Goal: Task Accomplishment & Management: Manage account settings

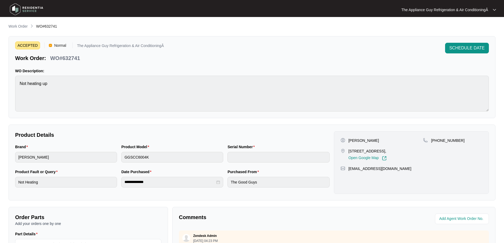
click at [21, 27] on p "Work Order" at bounding box center [18, 26] width 19 height 5
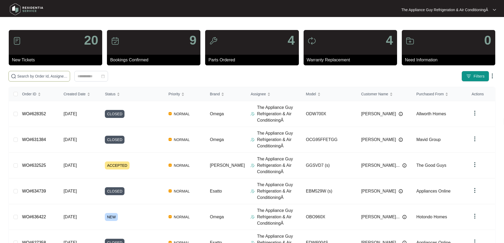
click at [49, 78] on input "text" at bounding box center [42, 76] width 50 height 6
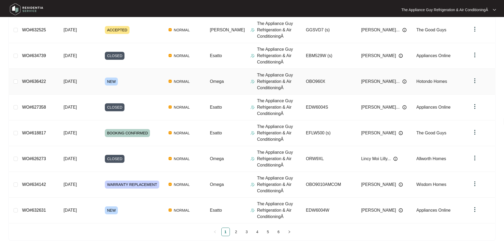
scroll to position [142, 0]
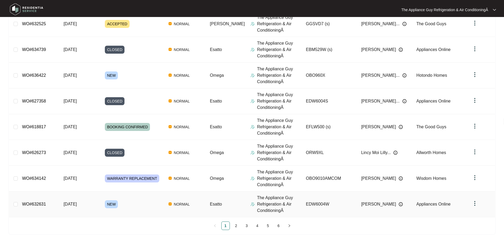
click at [139, 203] on div "NEW" at bounding box center [134, 204] width 59 height 8
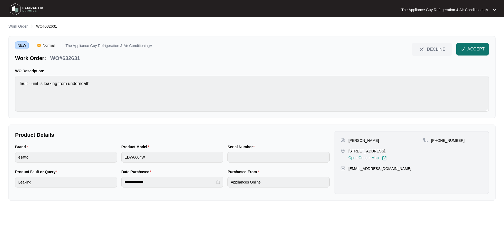
click at [482, 49] on span "ACCEPT" at bounding box center [476, 49] width 17 height 6
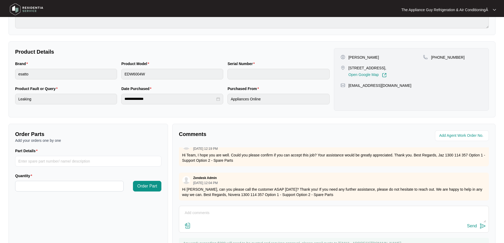
scroll to position [109, 0]
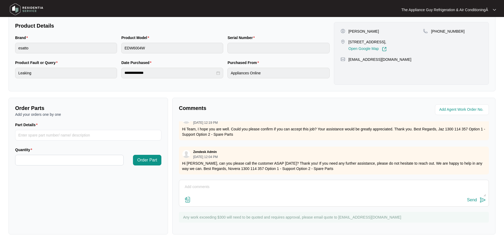
drag, startPoint x: 360, startPoint y: 40, endPoint x: 410, endPoint y: 41, distance: 50.2
click at [387, 41] on p "[STREET_ADDRESS]," at bounding box center [368, 41] width 38 height 5
copy p "[STREET_ADDRESS],"
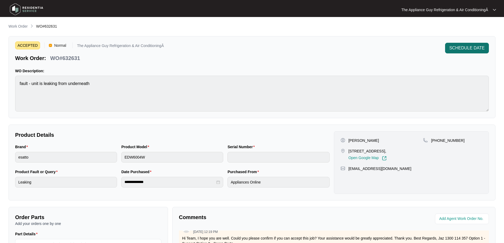
scroll to position [0, 0]
click at [471, 49] on span "SCHEDULE DATE" at bounding box center [467, 48] width 35 height 6
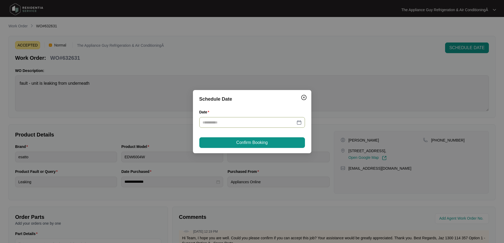
click at [300, 124] on div at bounding box center [252, 123] width 99 height 6
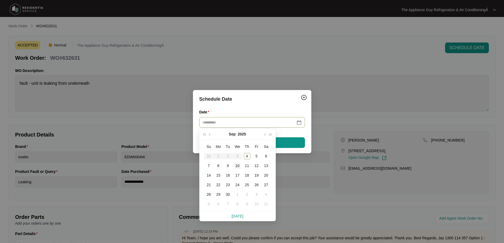
type input "**********"
click at [237, 166] on div "10" at bounding box center [238, 166] width 6 height 6
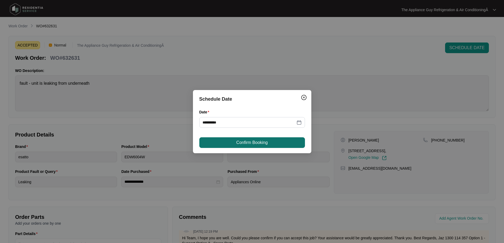
click at [243, 141] on span "Confirm Booking" at bounding box center [251, 142] width 31 height 6
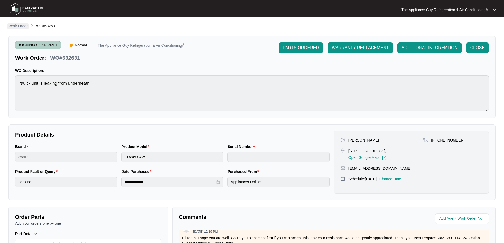
click at [16, 27] on p "Work Order" at bounding box center [18, 25] width 19 height 5
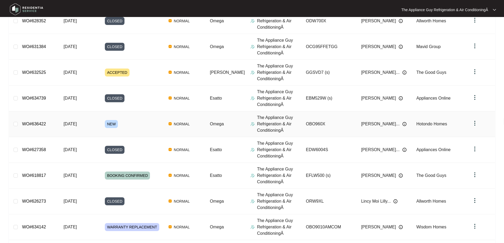
scroll to position [116, 0]
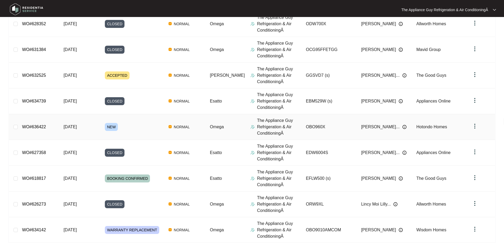
click at [120, 125] on div "NEW" at bounding box center [134, 127] width 59 height 8
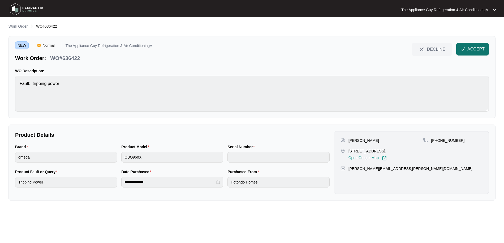
click at [470, 50] on span "ACCEPT" at bounding box center [476, 49] width 17 height 6
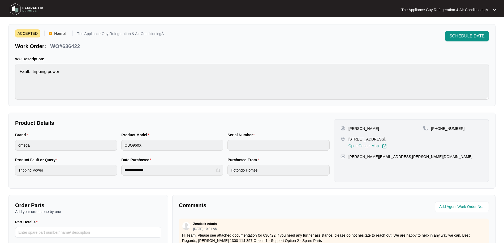
scroll to position [10, 0]
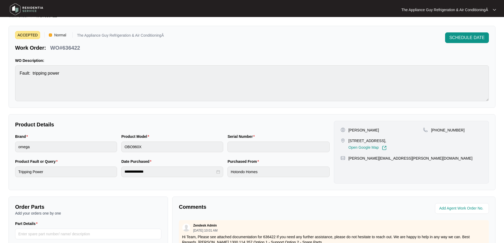
click at [349, 141] on p "[STREET_ADDRESS]," at bounding box center [368, 140] width 38 height 5
drag, startPoint x: 351, startPoint y: 140, endPoint x: 414, endPoint y: 141, distance: 63.8
click at [387, 141] on p "[STREET_ADDRESS]," at bounding box center [368, 140] width 38 height 5
copy p "[STREET_ADDRESS]"
click at [470, 37] on span "SCHEDULE DATE" at bounding box center [467, 38] width 35 height 6
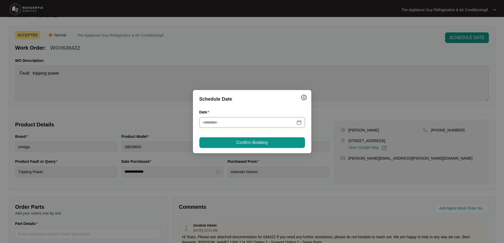
click at [300, 123] on div at bounding box center [252, 123] width 99 height 6
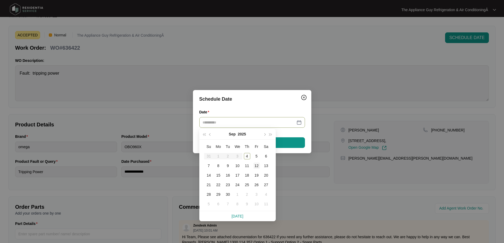
type input "**********"
click at [257, 164] on div "12" at bounding box center [257, 166] width 6 height 6
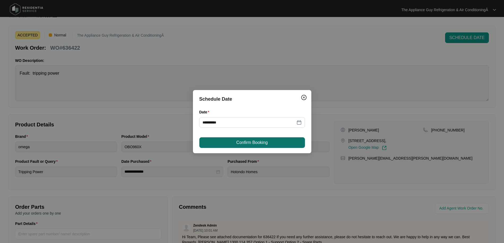
click at [266, 147] on button "Confirm Booking" at bounding box center [252, 142] width 106 height 11
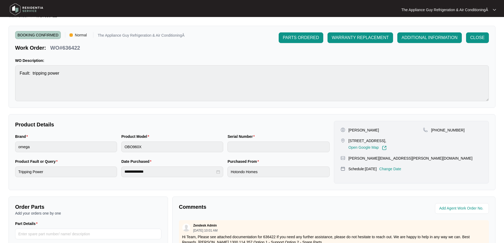
click at [396, 169] on p "Change Date" at bounding box center [391, 168] width 22 height 5
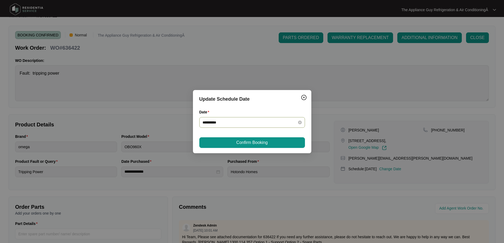
click at [299, 119] on div "**********" at bounding box center [252, 122] width 106 height 11
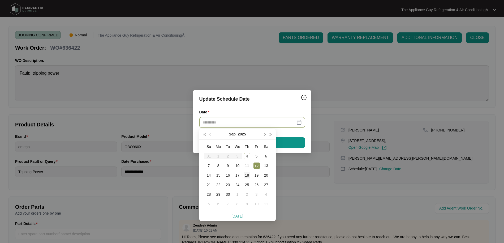
click at [248, 174] on div "18" at bounding box center [247, 175] width 6 height 6
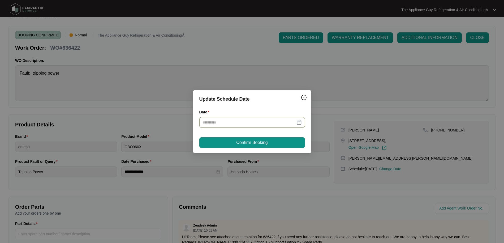
type input "**********"
click at [254, 143] on span "Confirm Booking" at bounding box center [251, 142] width 31 height 6
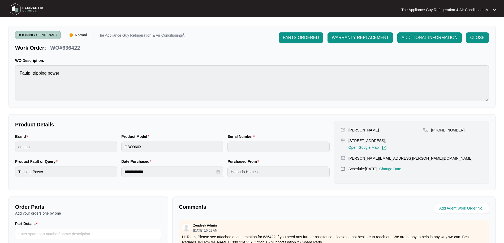
scroll to position [0, 0]
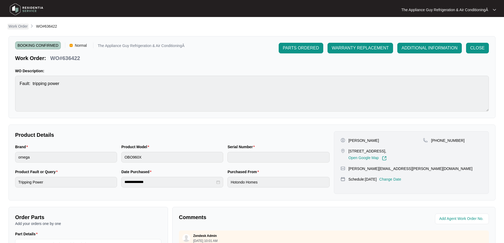
click at [23, 26] on p "Work Order" at bounding box center [18, 26] width 19 height 5
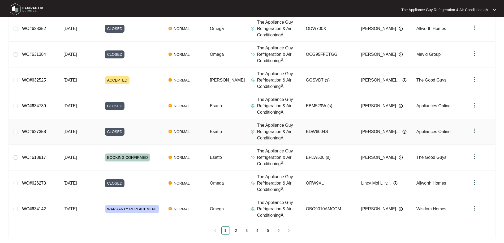
scroll to position [142, 0]
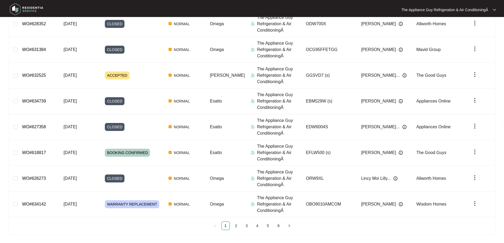
click at [237, 226] on link "2" at bounding box center [236, 226] width 8 height 8
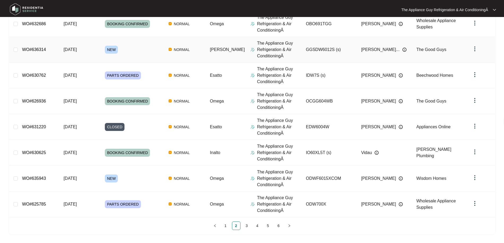
click at [109, 48] on span "NEW" at bounding box center [111, 50] width 13 height 8
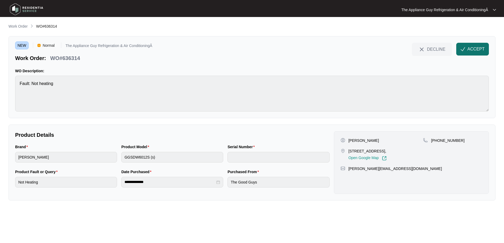
click at [473, 50] on span "ACCEPT" at bounding box center [476, 49] width 17 height 6
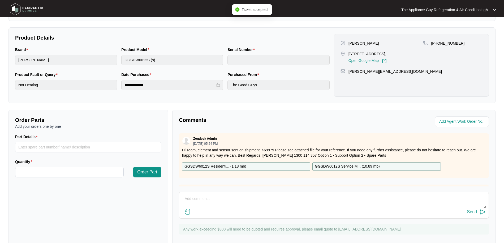
scroll to position [99, 0]
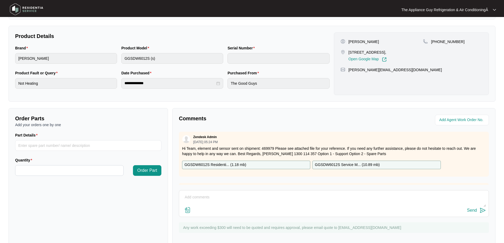
click at [349, 52] on p "[STREET_ADDRESS]," at bounding box center [368, 52] width 38 height 5
drag, startPoint x: 353, startPoint y: 51, endPoint x: 410, endPoint y: 52, distance: 57.1
click at [387, 52] on p "[STREET_ADDRESS]," at bounding box center [368, 52] width 38 height 5
copy p "[STREET_ADDRESS]"
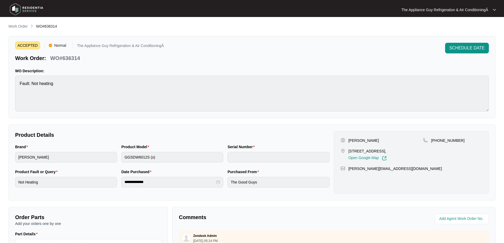
scroll to position [109, 0]
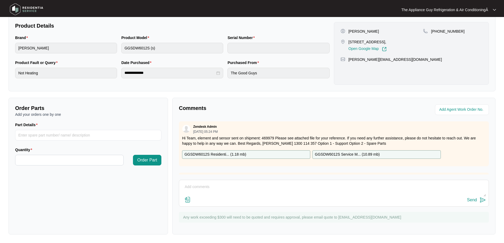
click at [192, 185] on textarea at bounding box center [334, 190] width 304 height 14
drag, startPoint x: 474, startPoint y: 193, endPoint x: 464, endPoint y: 207, distance: 17.6
click at [472, 199] on div "Have Left Msg with customer waiting response Send" at bounding box center [334, 193] width 310 height 27
type textarea "Have Left Msg with customer waiting response"
click at [468, 201] on div "Send" at bounding box center [473, 200] width 10 height 5
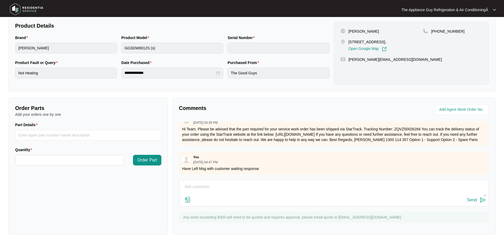
scroll to position [0, 0]
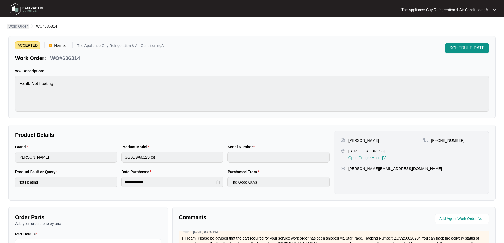
click at [22, 25] on p "Work Order" at bounding box center [18, 26] width 19 height 5
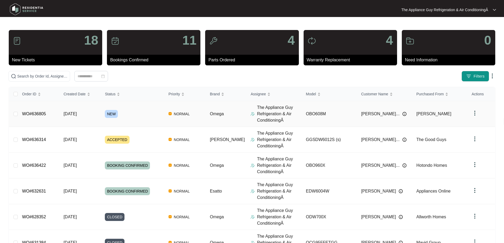
click at [116, 116] on span "NEW" at bounding box center [111, 114] width 13 height 8
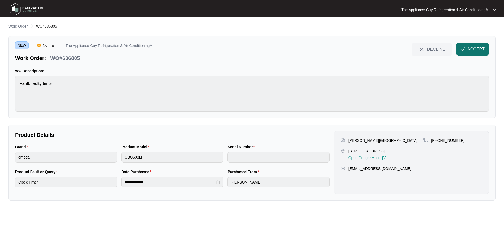
click at [468, 45] on button "ACCEPT" at bounding box center [473, 49] width 33 height 13
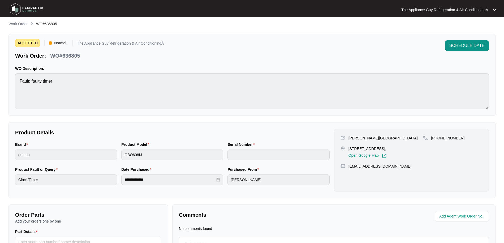
scroll to position [4, 0]
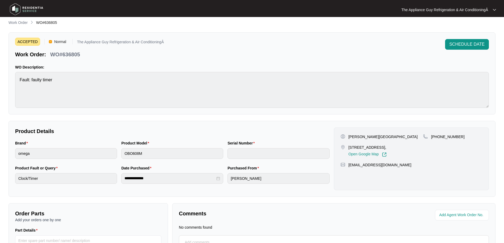
drag, startPoint x: 349, startPoint y: 147, endPoint x: 406, endPoint y: 145, distance: 57.4
click at [387, 145] on p "[STREET_ADDRESS]," at bounding box center [368, 147] width 38 height 5
copy p "[STREET_ADDRESS]"
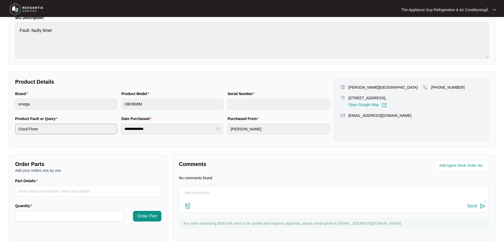
scroll to position [59, 0]
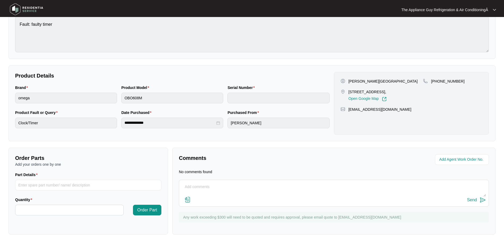
click at [201, 187] on textarea at bounding box center [334, 190] width 304 height 14
type textarea "Have rang customer and left msg waiting on response"
click at [394, 197] on div "Send" at bounding box center [334, 200] width 304 height 7
click at [475, 199] on div "Send" at bounding box center [473, 200] width 10 height 5
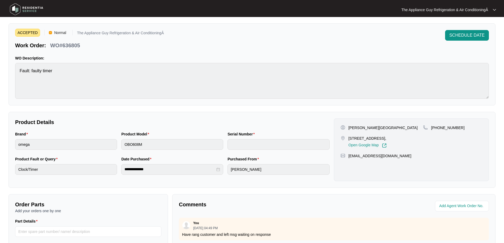
scroll to position [0, 0]
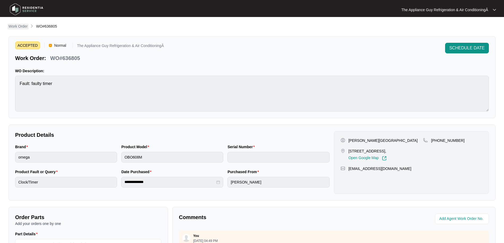
click at [19, 26] on p "Work Order" at bounding box center [18, 26] width 19 height 5
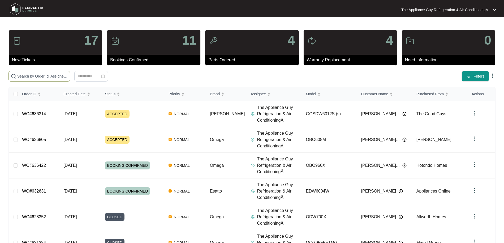
click at [38, 77] on input "text" at bounding box center [42, 76] width 50 height 6
paste input "616042"
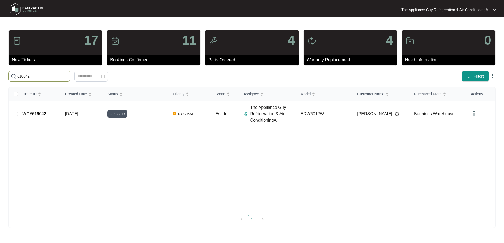
type input "616042"
click at [75, 114] on span "[DATE]" at bounding box center [71, 114] width 13 height 5
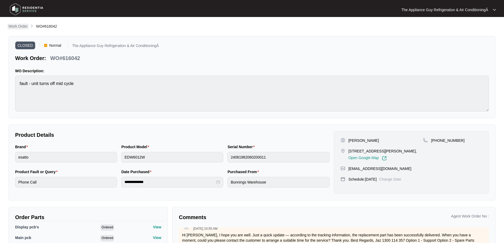
click at [24, 26] on p "Work Order" at bounding box center [18, 26] width 19 height 5
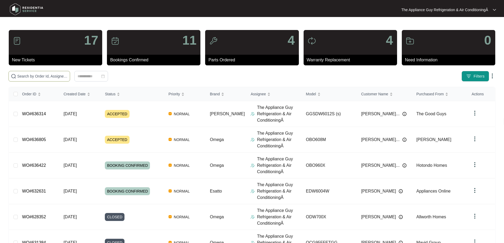
click at [44, 76] on input "text" at bounding box center [42, 76] width 50 height 6
paste input "630486"
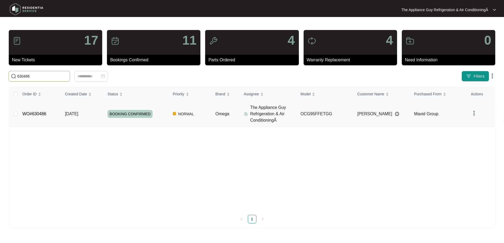
type input "630486"
click at [94, 110] on td "[DATE]" at bounding box center [82, 114] width 43 height 26
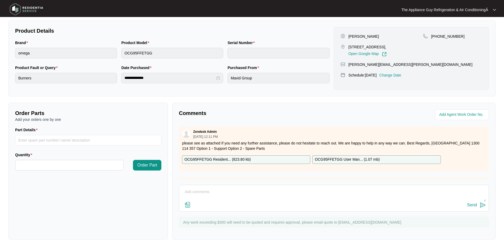
scroll to position [25, 0]
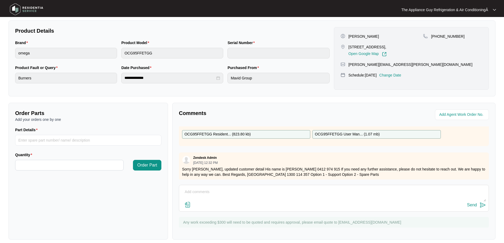
click at [192, 190] on textarea at bounding box center [334, 195] width 304 height 14
type textarea "Attended site, Checked over cooktop top found reg faulty needs parts."
drag, startPoint x: 303, startPoint y: 192, endPoint x: 184, endPoint y: 190, distance: 119.5
click at [184, 190] on textarea "Attended site, Checked over cooktop top found reg faulty needs parts." at bounding box center [334, 195] width 304 height 14
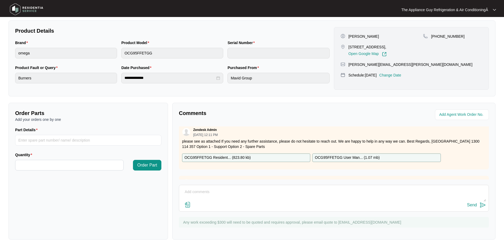
scroll to position [0, 0]
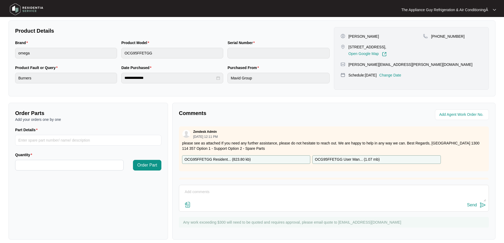
click at [241, 159] on p "OCG95FFETGG Resident... ( 823.80 kb )" at bounding box center [218, 160] width 66 height 6
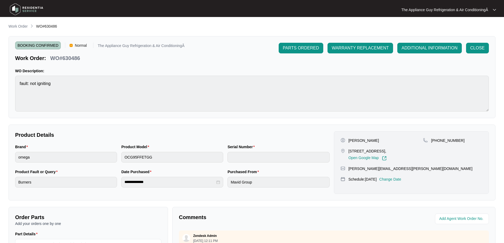
click at [24, 26] on p "Work Order" at bounding box center [18, 26] width 19 height 5
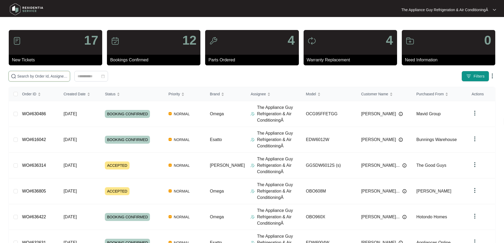
click at [46, 77] on input "text" at bounding box center [42, 76] width 50 height 6
paste input "613615"
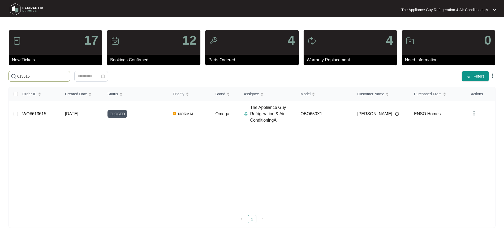
drag, startPoint x: 32, startPoint y: 78, endPoint x: 18, endPoint y: 78, distance: 14.1
click at [18, 78] on input "613615" at bounding box center [42, 76] width 50 height 6
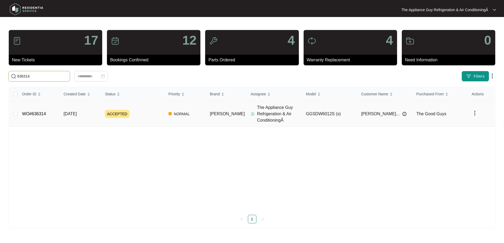
type input "636314"
click at [94, 113] on td "[DATE]" at bounding box center [79, 114] width 41 height 26
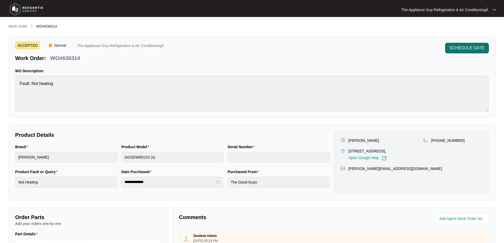
click at [477, 49] on span "SCHEDULE DATE" at bounding box center [467, 48] width 35 height 6
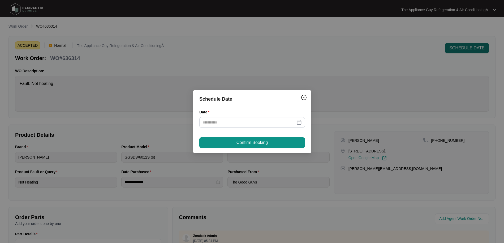
click at [477, 49] on div "Schedule Date Date Confirm Booking" at bounding box center [252, 121] width 504 height 243
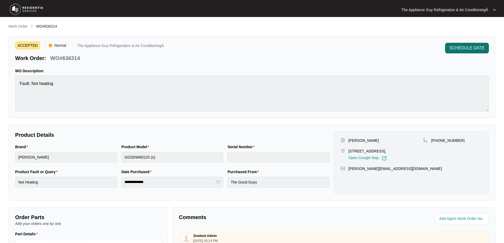
click at [476, 48] on span "SCHEDULE DATE" at bounding box center [467, 48] width 35 height 6
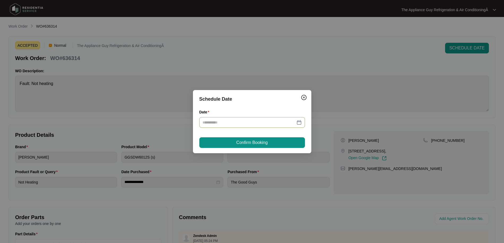
click at [300, 123] on div at bounding box center [252, 123] width 99 height 6
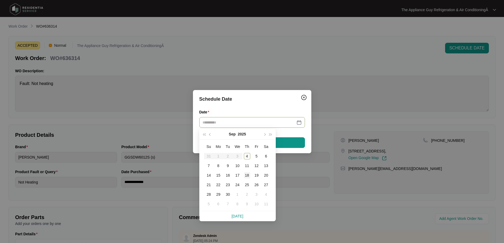
type input "**********"
click at [248, 176] on div "18" at bounding box center [247, 175] width 6 height 6
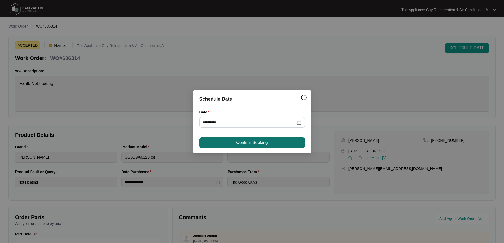
click at [244, 142] on span "Confirm Booking" at bounding box center [251, 142] width 31 height 6
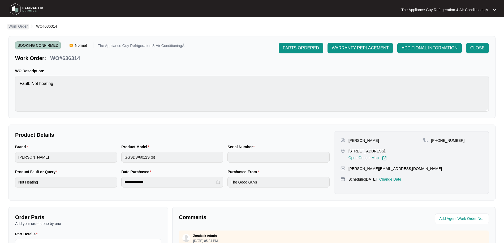
click at [18, 26] on p "Work Order" at bounding box center [18, 26] width 19 height 5
click at [19, 26] on p "Work Order" at bounding box center [18, 26] width 19 height 5
click at [18, 26] on p "Work Order" at bounding box center [18, 26] width 19 height 5
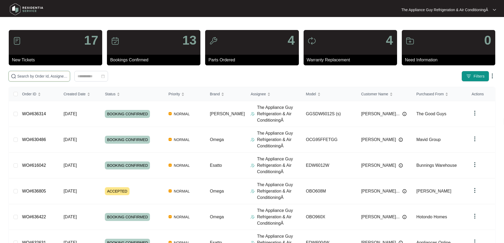
click at [32, 78] on input "text" at bounding box center [42, 76] width 50 height 6
paste input "632686"
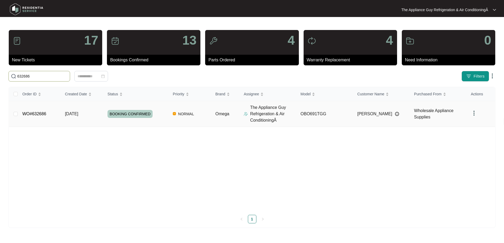
type input "632686"
click at [62, 110] on td "[DATE]" at bounding box center [82, 114] width 43 height 26
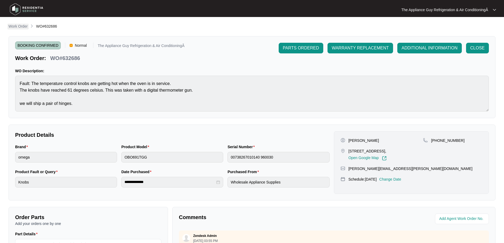
click at [19, 25] on p "Work Order" at bounding box center [18, 26] width 19 height 5
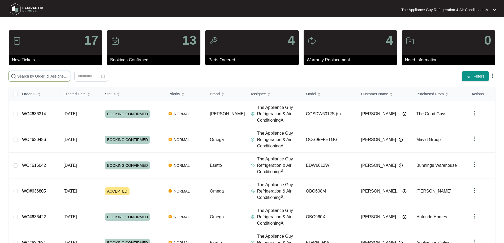
click at [49, 75] on input "text" at bounding box center [42, 76] width 50 height 6
type input "√"
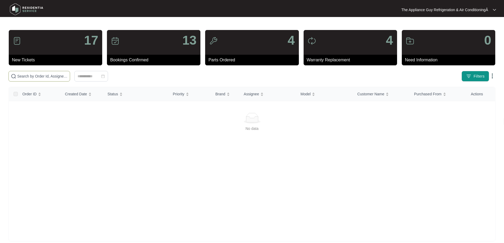
paste input "632741"
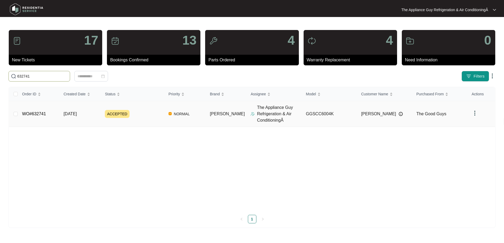
type input "632741"
click at [77, 112] on span "[DATE]" at bounding box center [69, 114] width 13 height 5
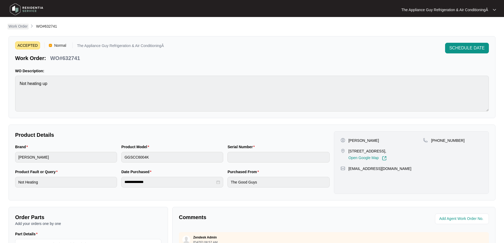
click at [22, 26] on p "Work Order" at bounding box center [18, 26] width 19 height 5
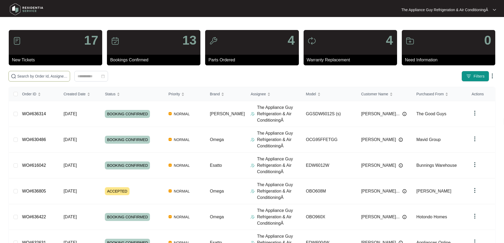
drag, startPoint x: 48, startPoint y: 85, endPoint x: 46, endPoint y: 80, distance: 5.1
click at [48, 85] on div "17 New Tickets 13 Bookings Confirmed 4 Parts Ordered 4 Warranty Replacement 0 N…" at bounding box center [252, 203] width 487 height 346
click at [46, 80] on span at bounding box center [40, 76] width 62 height 11
paste input "632686)"
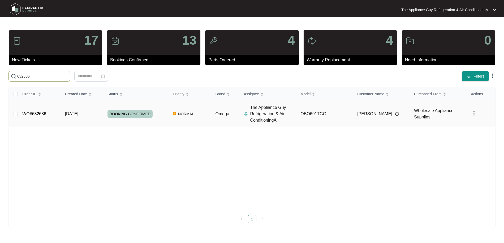
type input "632686"
click at [74, 112] on span "[DATE]" at bounding box center [71, 114] width 13 height 5
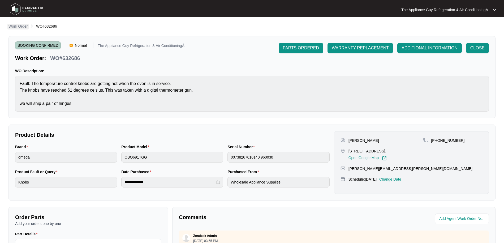
click at [19, 27] on p "Work Order" at bounding box center [18, 26] width 19 height 5
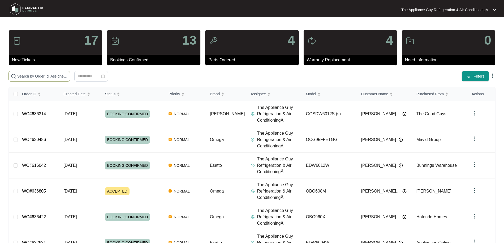
click at [51, 75] on input "text" at bounding box center [42, 76] width 50 height 6
paste input "633445) has been received and is being reviewed by our support staff."
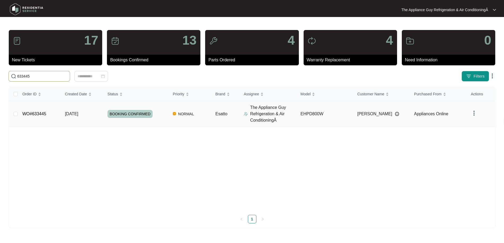
type input "633445"
click at [92, 114] on td "[DATE]" at bounding box center [82, 114] width 43 height 26
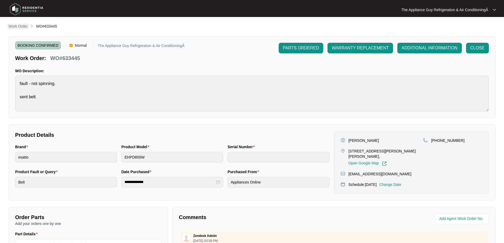
click at [24, 28] on p "Work Order" at bounding box center [18, 26] width 19 height 5
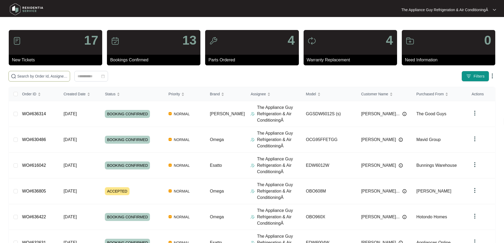
click at [38, 76] on input "text" at bounding box center [42, 76] width 50 height 6
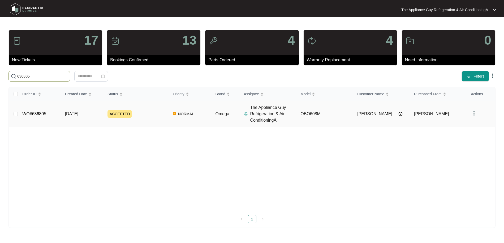
type input "636805"
click at [77, 123] on td "[DATE]" at bounding box center [82, 114] width 43 height 26
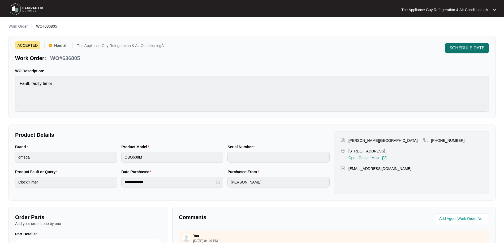
click at [472, 44] on button "SCHEDULE DATE" at bounding box center [467, 48] width 44 height 11
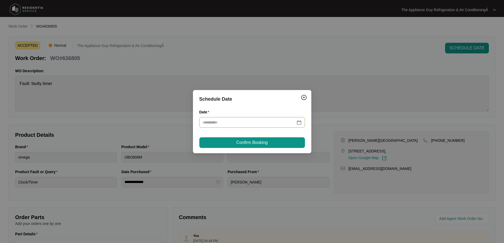
click at [301, 122] on div at bounding box center [252, 123] width 99 height 6
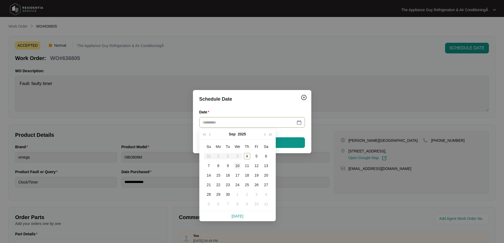
click at [238, 166] on div "10" at bounding box center [238, 166] width 6 height 6
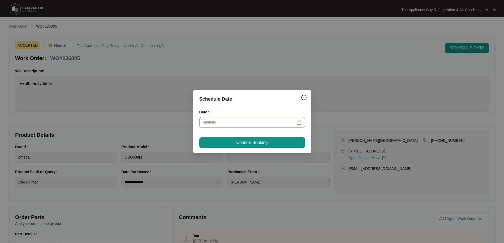
type input "**********"
click at [244, 142] on span "Confirm Booking" at bounding box center [251, 142] width 31 height 6
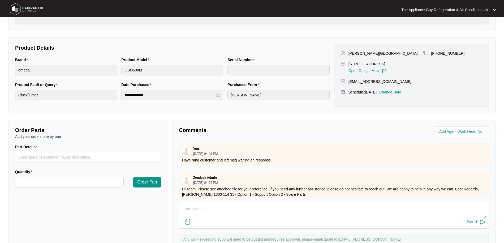
scroll to position [21, 0]
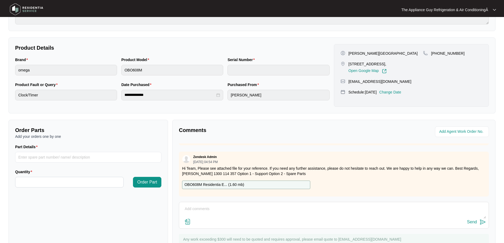
click at [215, 184] on p "OBO608M Residentia E... ( 1.60 mb )" at bounding box center [215, 185] width 60 height 6
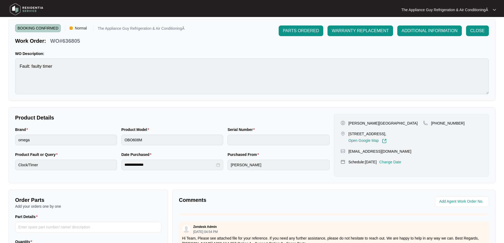
scroll to position [0, 0]
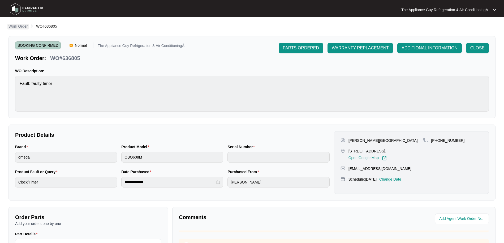
click at [26, 26] on p "Work Order" at bounding box center [18, 26] width 19 height 5
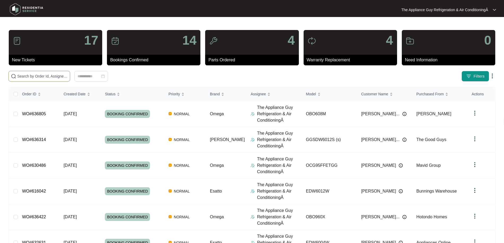
click at [51, 79] on input "text" at bounding box center [42, 76] width 50 height 6
paste input "633732)"
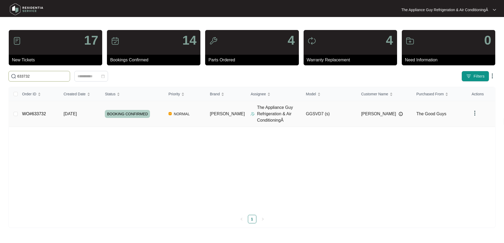
type input "633732"
click at [135, 118] on td "BOOKING CONFIRMED" at bounding box center [132, 114] width 63 height 26
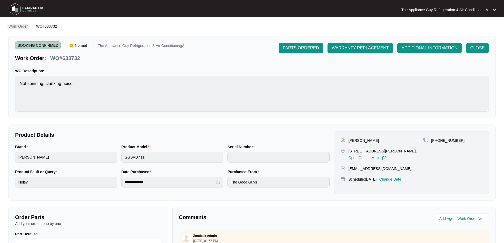
click at [23, 27] on p "Work Order" at bounding box center [18, 26] width 19 height 5
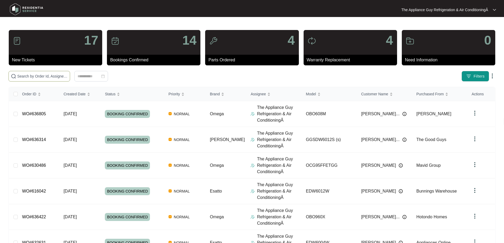
click at [40, 80] on span at bounding box center [40, 76] width 62 height 11
paste input "633445"
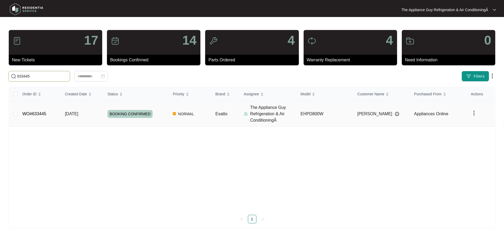
type input "633445"
click at [168, 116] on div "BOOKING CONFIRMED" at bounding box center [138, 114] width 61 height 8
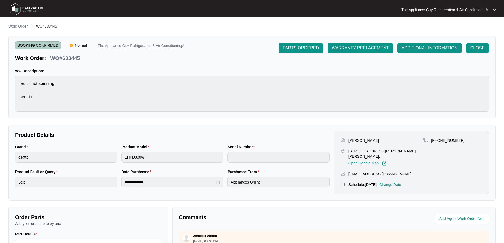
click at [20, 27] on p "Work Order" at bounding box center [18, 26] width 19 height 5
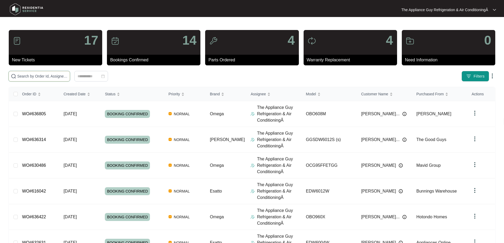
click at [56, 78] on input "text" at bounding box center [42, 76] width 50 height 6
paste input "634258"
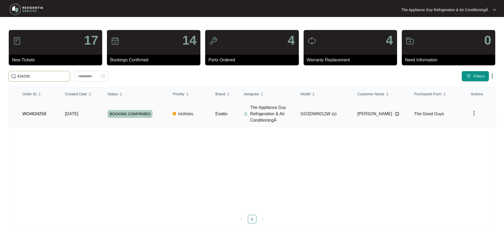
type input "634258"
click at [77, 115] on span "[DATE]" at bounding box center [71, 114] width 13 height 5
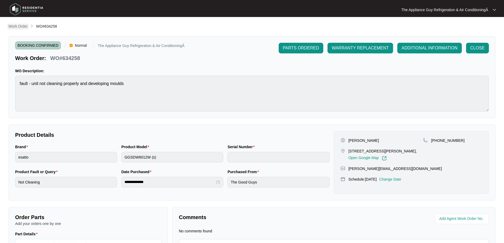
click at [19, 26] on p "Work Order" at bounding box center [18, 26] width 19 height 5
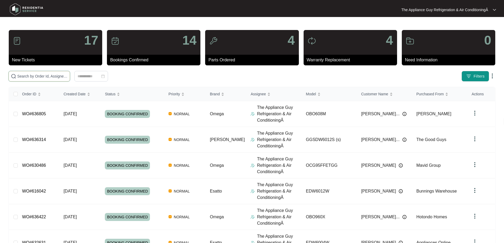
click at [37, 78] on input "text" at bounding box center [42, 76] width 50 height 6
paste input "632741"
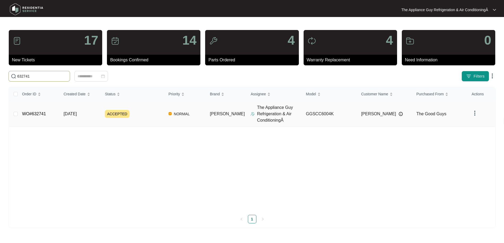
type input "632741"
click at [86, 116] on td "[DATE]" at bounding box center [79, 114] width 41 height 26
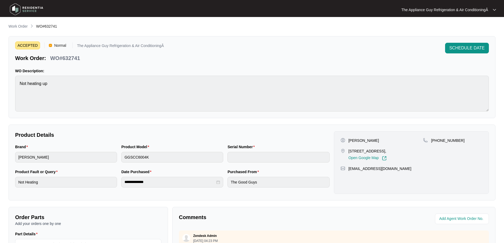
click at [19, 26] on p "Work Order" at bounding box center [18, 26] width 19 height 5
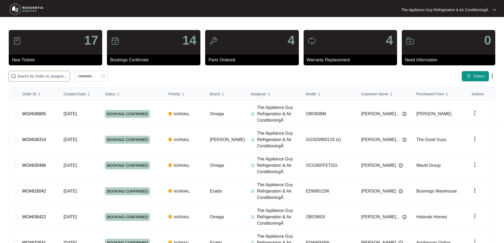
click at [41, 77] on input "text" at bounding box center [42, 76] width 50 height 6
paste input "634912"
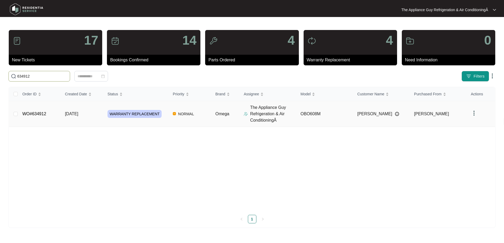
type input "634912"
click at [78, 112] on span "[DATE]" at bounding box center [71, 114] width 13 height 5
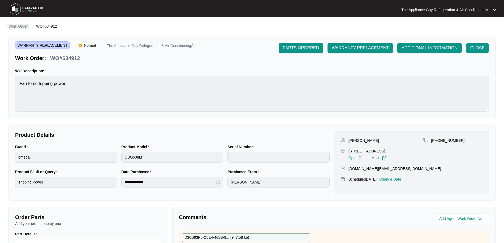
click at [19, 26] on p "Work Order" at bounding box center [18, 26] width 19 height 5
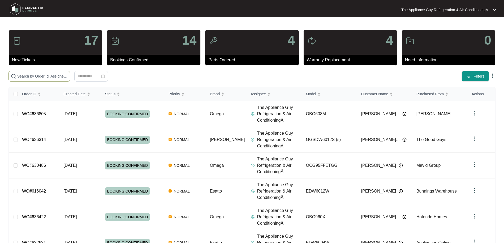
click at [52, 79] on input "text" at bounding box center [42, 76] width 50 height 6
paste input "634142"
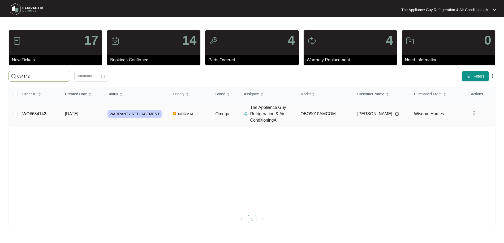
type input "634142"
click at [80, 118] on td "[DATE]" at bounding box center [82, 114] width 43 height 26
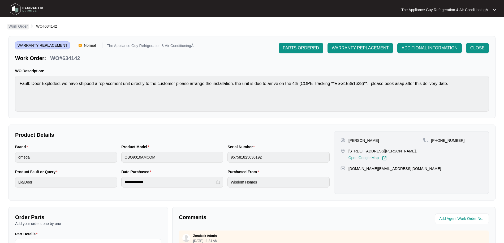
click at [24, 26] on p "Work Order" at bounding box center [18, 26] width 19 height 5
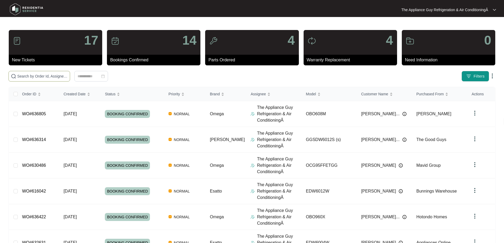
click at [37, 76] on input "text" at bounding box center [42, 76] width 50 height 6
paste input "626143"
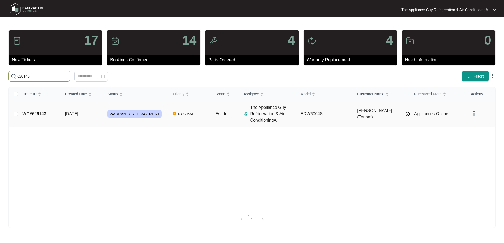
type input "626143"
click at [100, 115] on td "[DATE]" at bounding box center [82, 114] width 43 height 26
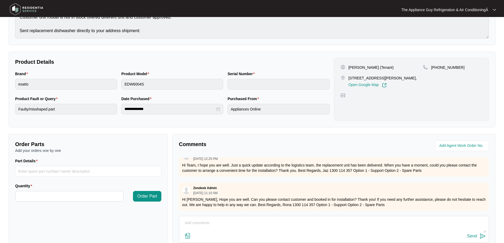
scroll to position [70, 0]
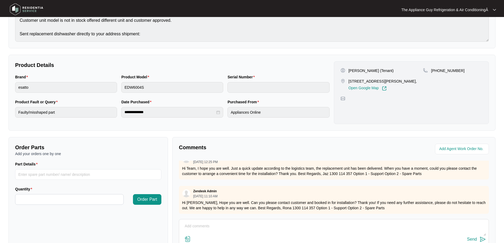
drag, startPoint x: 349, startPoint y: 80, endPoint x: 419, endPoint y: 80, distance: 70.1
click at [417, 80] on p "[STREET_ADDRESS][PERSON_NAME]," at bounding box center [383, 81] width 69 height 5
copy p "[STREET_ADDRESS][PERSON_NAME]"
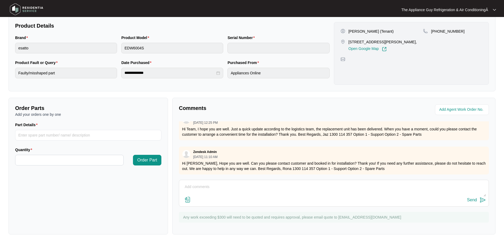
scroll to position [0, 0]
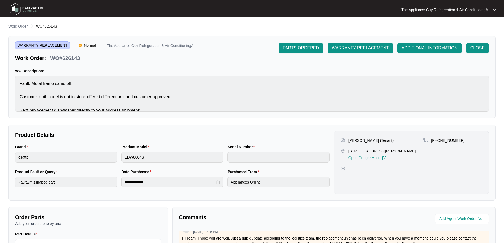
click at [17, 27] on p "Work Order" at bounding box center [18, 26] width 19 height 5
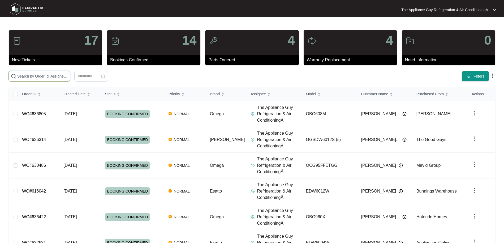
click at [37, 75] on input "text" at bounding box center [42, 76] width 50 height 6
paste input "626737"
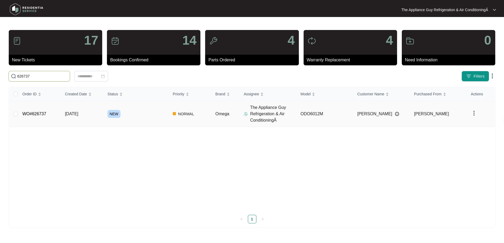
type input "626737"
click at [78, 112] on span "[DATE]" at bounding box center [71, 114] width 13 height 5
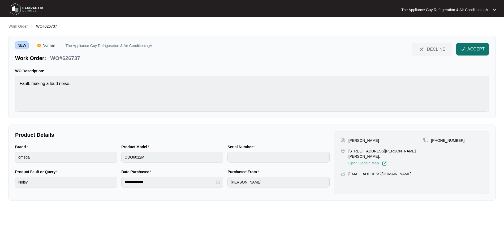
click at [467, 53] on button "ACCEPT" at bounding box center [473, 49] width 33 height 13
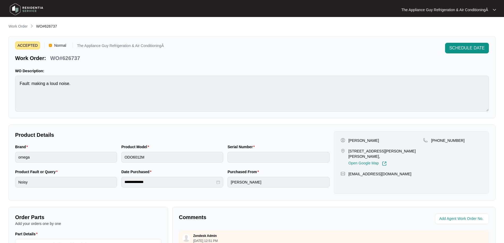
click at [349, 151] on p "[STREET_ADDRESS][PERSON_NAME][PERSON_NAME]," at bounding box center [386, 153] width 75 height 11
drag, startPoint x: 359, startPoint y: 150, endPoint x: 414, endPoint y: 149, distance: 55.0
click at [414, 149] on p "[STREET_ADDRESS][PERSON_NAME][PERSON_NAME]," at bounding box center [386, 153] width 75 height 11
copy p "[STREET_ADDRESS][PERSON_NAME][PERSON_NAME],"
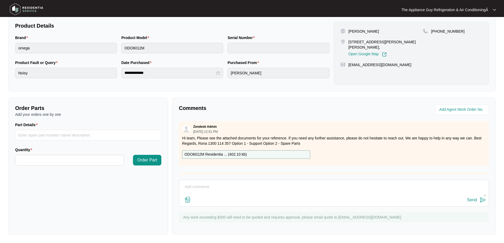
click at [204, 185] on textarea at bounding box center [334, 190] width 304 height 14
type textarea "Have rang customer left msg waiting on response"
click at [474, 198] on div "Send" at bounding box center [473, 200] width 10 height 5
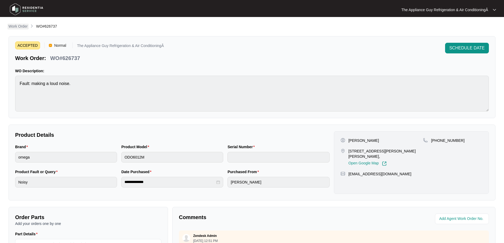
click at [23, 27] on p "Work Order" at bounding box center [18, 26] width 19 height 5
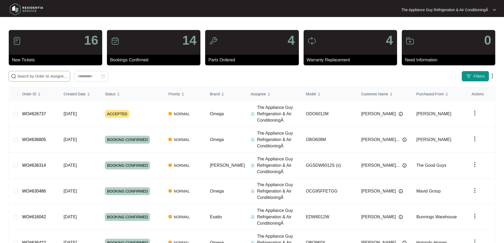
click at [54, 74] on input "text" at bounding box center [42, 76] width 50 height 6
paste input "627813"
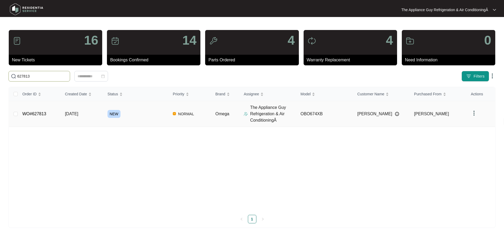
type input "627813"
click at [87, 112] on td "[DATE]" at bounding box center [82, 114] width 43 height 26
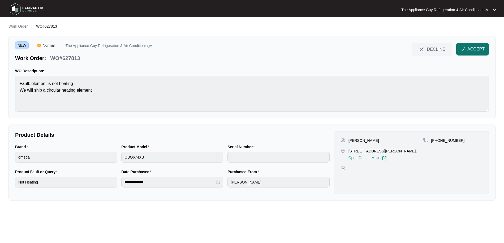
click at [476, 49] on span "ACCEPT" at bounding box center [476, 49] width 17 height 6
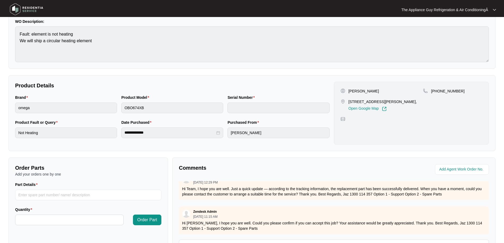
scroll to position [36, 0]
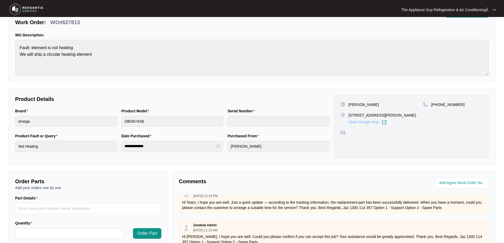
click at [364, 121] on link "Open Google Map" at bounding box center [368, 122] width 38 height 5
drag, startPoint x: 364, startPoint y: 115, endPoint x: 343, endPoint y: 116, distance: 20.7
click at [383, 114] on p "[STREET_ADDRESS][PERSON_NAME]," at bounding box center [383, 115] width 69 height 5
click at [350, 115] on p "[STREET_ADDRESS][PERSON_NAME]," at bounding box center [383, 115] width 69 height 5
drag, startPoint x: 353, startPoint y: 115, endPoint x: 407, endPoint y: 116, distance: 53.9
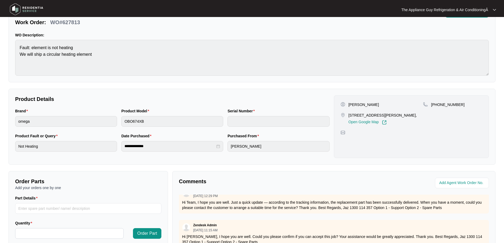
click at [407, 116] on div "[STREET_ADDRESS][PERSON_NAME], Open Google Map" at bounding box center [382, 119] width 83 height 12
copy div "[STREET_ADDRESS][PERSON_NAME]"
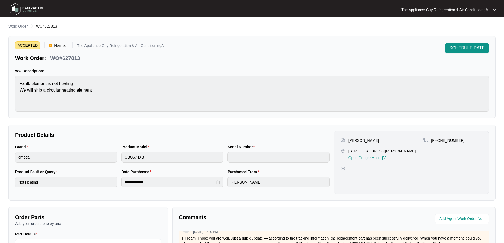
scroll to position [0, 0]
click at [470, 49] on span "SCHEDULE DATE" at bounding box center [467, 48] width 35 height 6
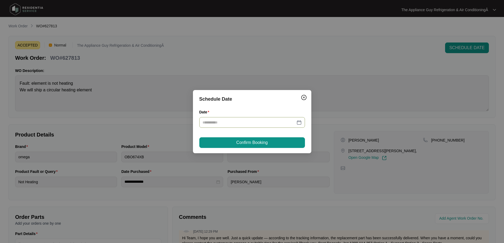
click at [299, 120] on div at bounding box center [252, 123] width 99 height 6
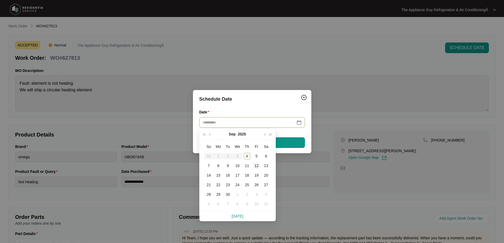
click at [256, 165] on div "12" at bounding box center [257, 166] width 6 height 6
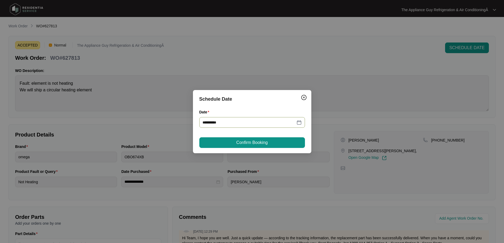
type input "**********"
click at [253, 140] on span "Confirm Booking" at bounding box center [251, 142] width 31 height 6
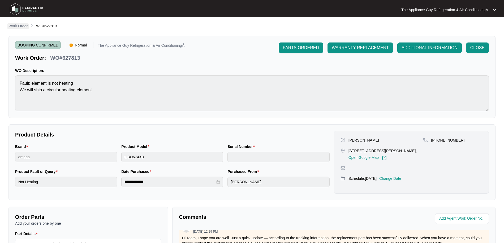
click at [22, 26] on p "Work Order" at bounding box center [18, 25] width 19 height 5
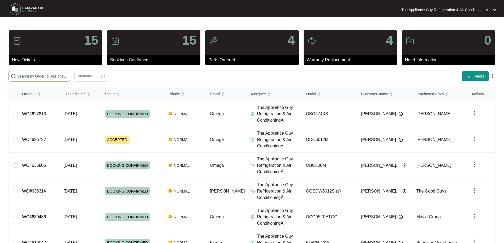
click at [35, 76] on input "text" at bounding box center [42, 76] width 50 height 6
paste input "618817"
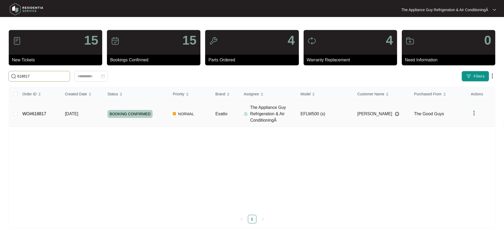
type input "618817"
click at [85, 116] on td "[DATE]" at bounding box center [82, 114] width 43 height 26
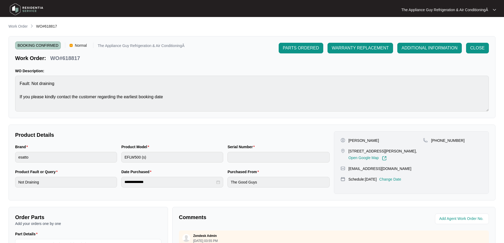
click at [20, 26] on p "Work Order" at bounding box center [18, 26] width 19 height 5
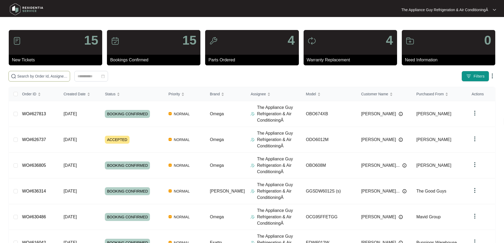
click at [41, 76] on input "text" at bounding box center [42, 76] width 50 height 6
paste input "627296"
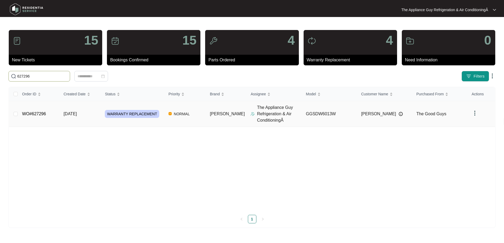
type input "627296"
click at [77, 113] on span "[DATE]" at bounding box center [69, 114] width 13 height 5
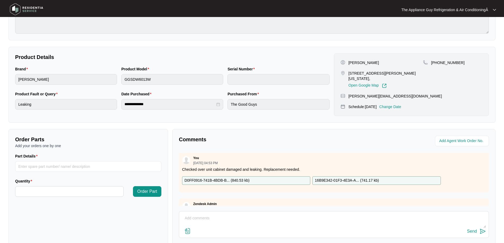
scroll to position [77, 0]
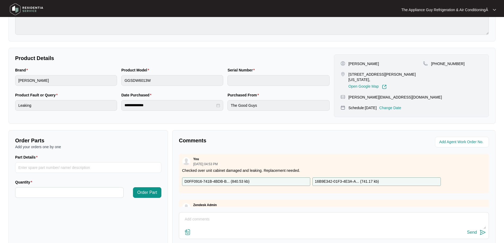
click at [348, 73] on div "[STREET_ADDRESS][PERSON_NAME][US_STATE], Open Google Map" at bounding box center [382, 81] width 83 height 18
drag, startPoint x: 352, startPoint y: 73, endPoint x: 398, endPoint y: 74, distance: 46.8
click at [398, 74] on div "[STREET_ADDRESS][PERSON_NAME][US_STATE], Open Google Map" at bounding box center [382, 81] width 83 height 18
copy p "[STREET_ADDRESS][PERSON_NAME][US_STATE]"
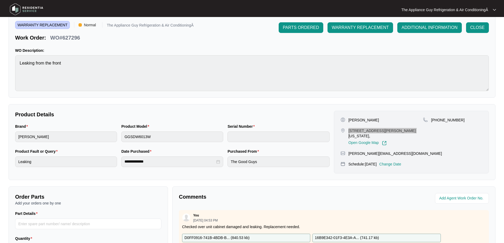
scroll to position [0, 0]
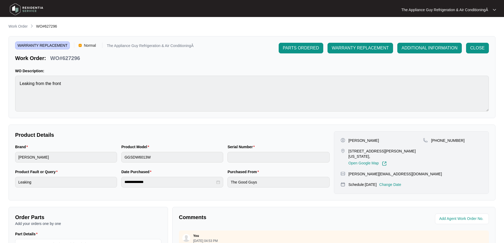
click at [402, 182] on p "Change Date" at bounding box center [391, 184] width 22 height 5
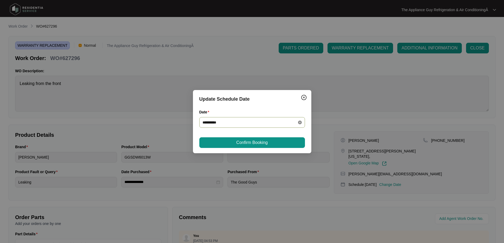
click at [298, 123] on icon "close-circle" at bounding box center [300, 123] width 4 height 4
click at [300, 123] on div at bounding box center [252, 123] width 99 height 6
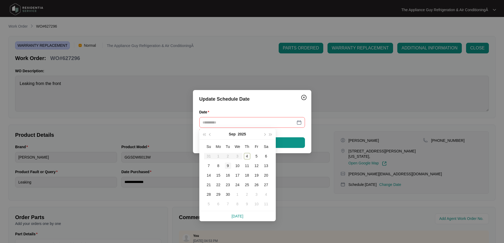
click at [228, 167] on div "9" at bounding box center [228, 166] width 6 height 6
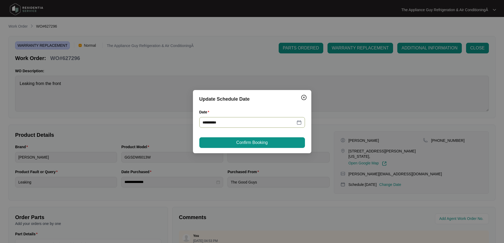
type input "**********"
click at [246, 145] on span "Confirm Booking" at bounding box center [251, 142] width 31 height 6
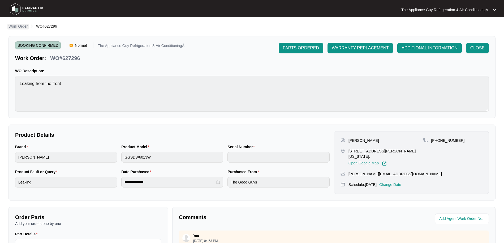
click at [24, 27] on p "Work Order" at bounding box center [18, 26] width 19 height 5
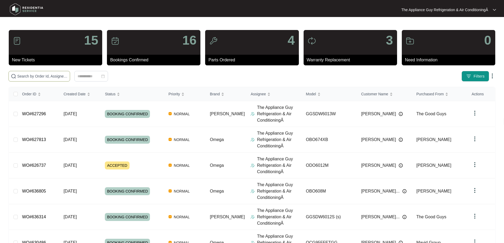
click at [53, 78] on input "text" at bounding box center [42, 76] width 50 height 6
paste input "635559"
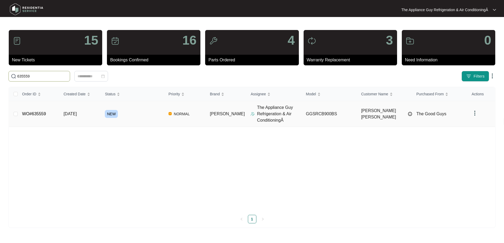
type input "635559"
click at [96, 113] on td "[DATE]" at bounding box center [79, 114] width 41 height 26
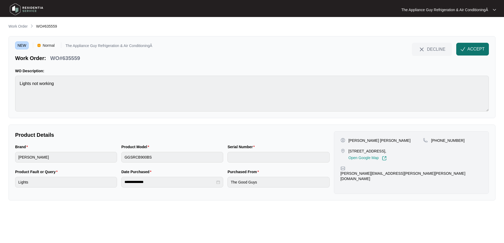
click at [470, 45] on button "ACCEPT" at bounding box center [473, 49] width 33 height 13
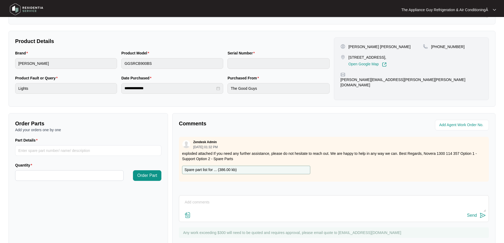
scroll to position [94, 0]
click at [208, 170] on p "Spare part list for ... ( 386.00 kb )" at bounding box center [211, 170] width 52 height 6
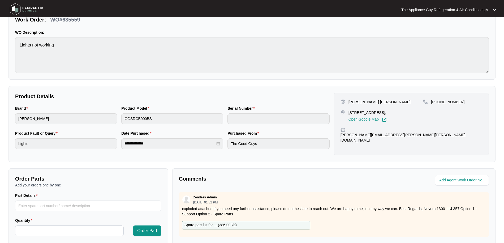
scroll to position [0, 0]
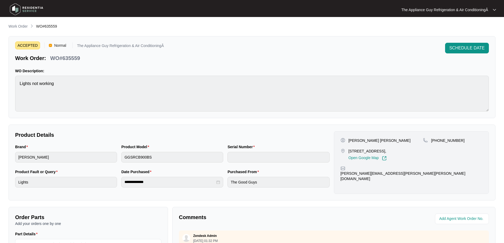
drag, startPoint x: 350, startPoint y: 150, endPoint x: 410, endPoint y: 148, distance: 60.3
click at [387, 148] on p "[STREET_ADDRESS]," at bounding box center [368, 150] width 38 height 5
copy p "[STREET_ADDRESS]"
click at [478, 48] on span "SCHEDULE DATE" at bounding box center [467, 48] width 35 height 6
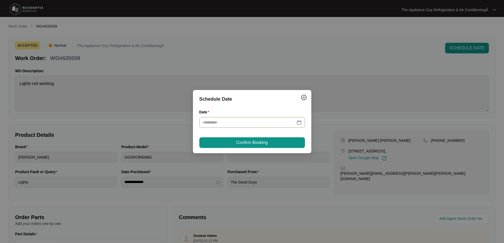
click at [300, 122] on div at bounding box center [252, 123] width 99 height 6
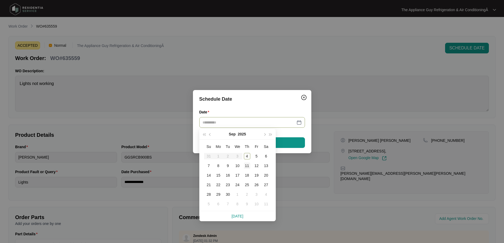
type input "**********"
click at [248, 165] on div "11" at bounding box center [247, 166] width 6 height 6
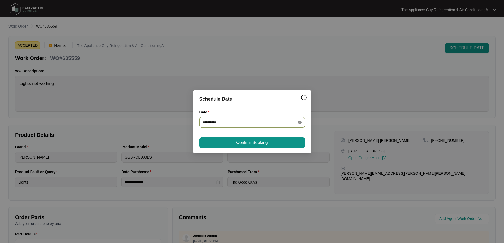
click at [301, 122] on icon "close-circle" at bounding box center [300, 123] width 4 height 4
click at [301, 122] on div at bounding box center [252, 123] width 99 height 6
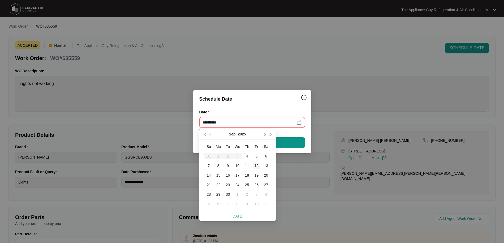
type input "**********"
drag, startPoint x: 257, startPoint y: 165, endPoint x: 256, endPoint y: 161, distance: 4.5
click at [257, 165] on div "12" at bounding box center [257, 166] width 6 height 6
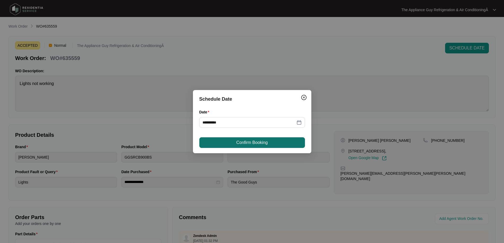
click at [246, 142] on span "Confirm Booking" at bounding box center [251, 142] width 31 height 6
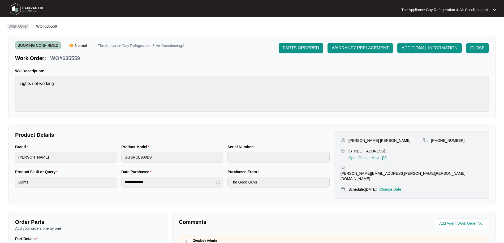
click at [23, 27] on p "Work Order" at bounding box center [18, 26] width 19 height 5
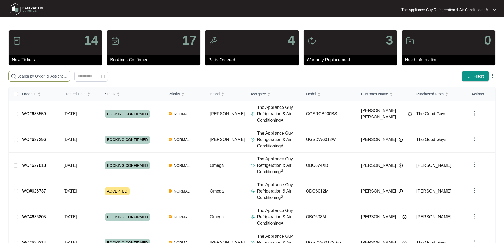
click at [37, 76] on input "text" at bounding box center [42, 76] width 50 height 6
paste input "625785"
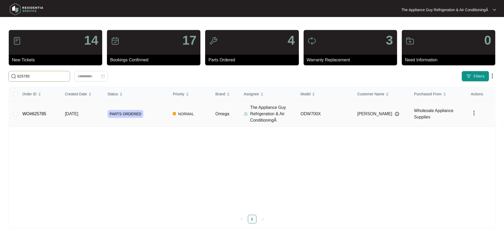
type input "625785"
click at [91, 113] on td "[DATE]" at bounding box center [82, 114] width 43 height 26
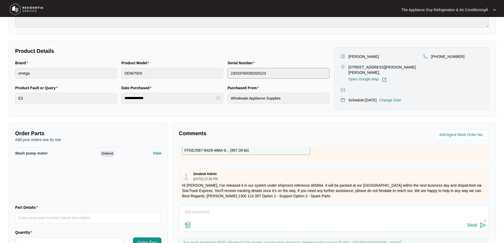
scroll to position [84, 0]
click at [349, 67] on p "[STREET_ADDRESS][PERSON_NAME][PERSON_NAME]," at bounding box center [386, 70] width 75 height 11
drag, startPoint x: 349, startPoint y: 67, endPoint x: 406, endPoint y: 67, distance: 57.1
click at [406, 67] on p "[STREET_ADDRESS][PERSON_NAME][PERSON_NAME]," at bounding box center [386, 70] width 75 height 11
copy p "[STREET_ADDRESS][PERSON_NAME][PERSON_NAME]"
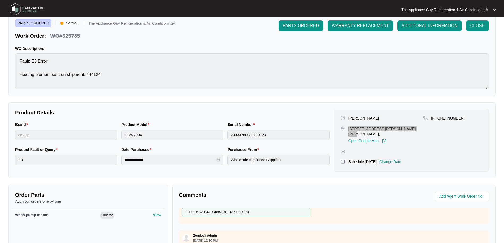
scroll to position [0, 0]
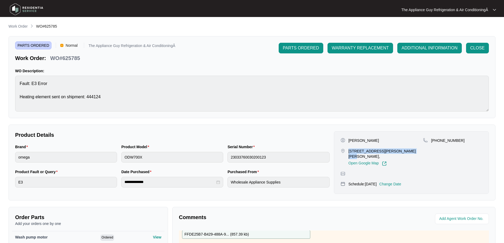
click at [402, 181] on p "Change Date" at bounding box center [391, 183] width 22 height 5
click at [394, 181] on p "Change Date" at bounding box center [391, 183] width 22 height 5
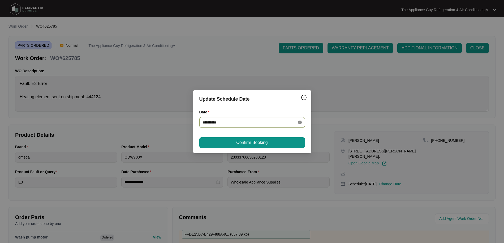
click at [299, 123] on icon "close-circle" at bounding box center [300, 123] width 4 height 4
click at [300, 123] on div at bounding box center [252, 123] width 99 height 6
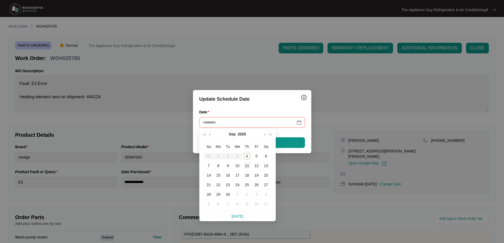
click at [248, 167] on div "11" at bounding box center [247, 166] width 6 height 6
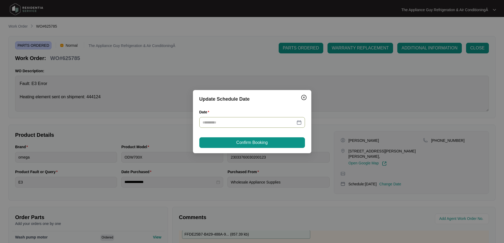
type input "**********"
click at [251, 142] on span "Confirm Booking" at bounding box center [251, 142] width 31 height 6
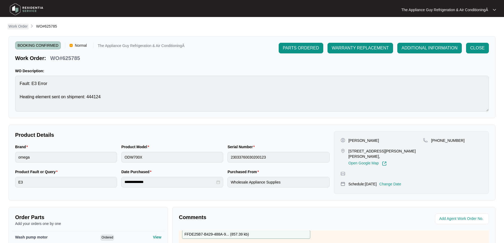
click at [23, 27] on p "Work Order" at bounding box center [18, 26] width 19 height 5
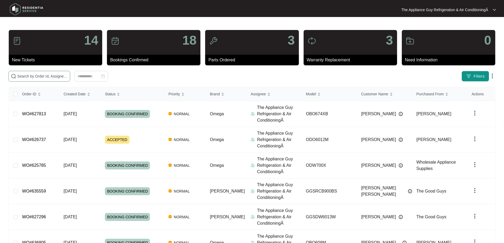
click at [43, 75] on input "text" at bounding box center [42, 76] width 50 height 6
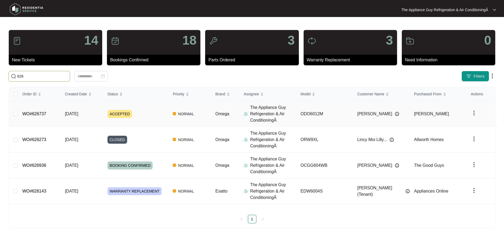
type input "626"
click at [78, 114] on span "[DATE]" at bounding box center [71, 114] width 13 height 5
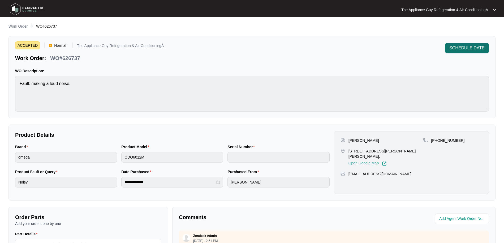
click at [483, 45] on span "SCHEDULE DATE" at bounding box center [467, 48] width 35 height 6
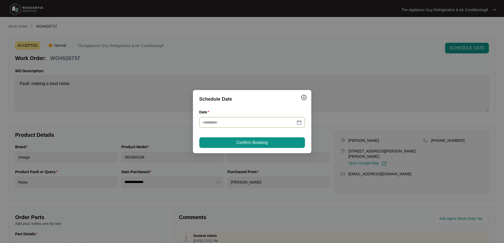
click at [298, 123] on div at bounding box center [252, 123] width 99 height 6
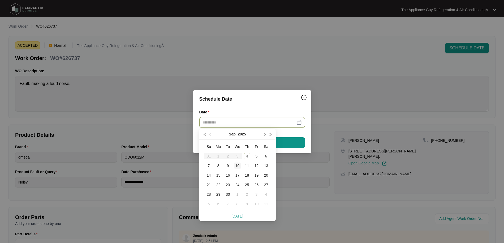
click at [236, 168] on div "10" at bounding box center [238, 166] width 6 height 6
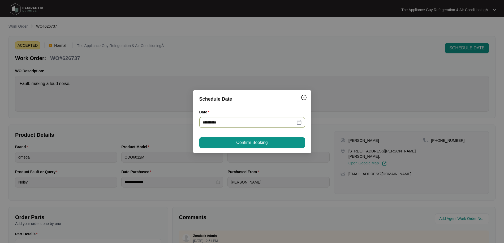
type input "**********"
click at [246, 145] on span "Confirm Booking" at bounding box center [251, 142] width 31 height 6
